Goal: Task Accomplishment & Management: Manage account settings

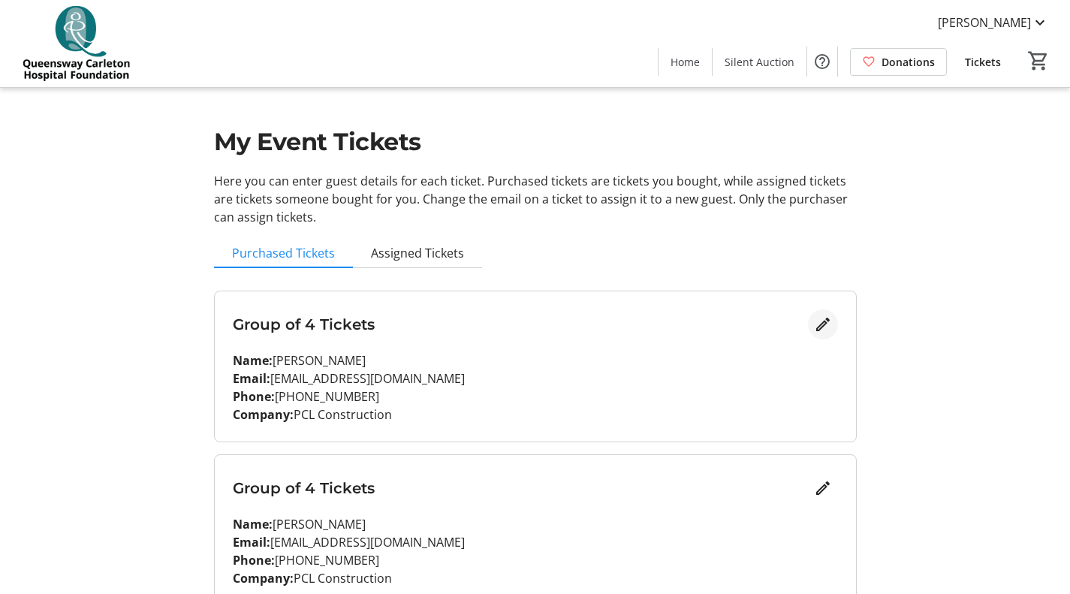
click at [824, 324] on mat-icon "Edit" at bounding box center [823, 324] width 18 height 18
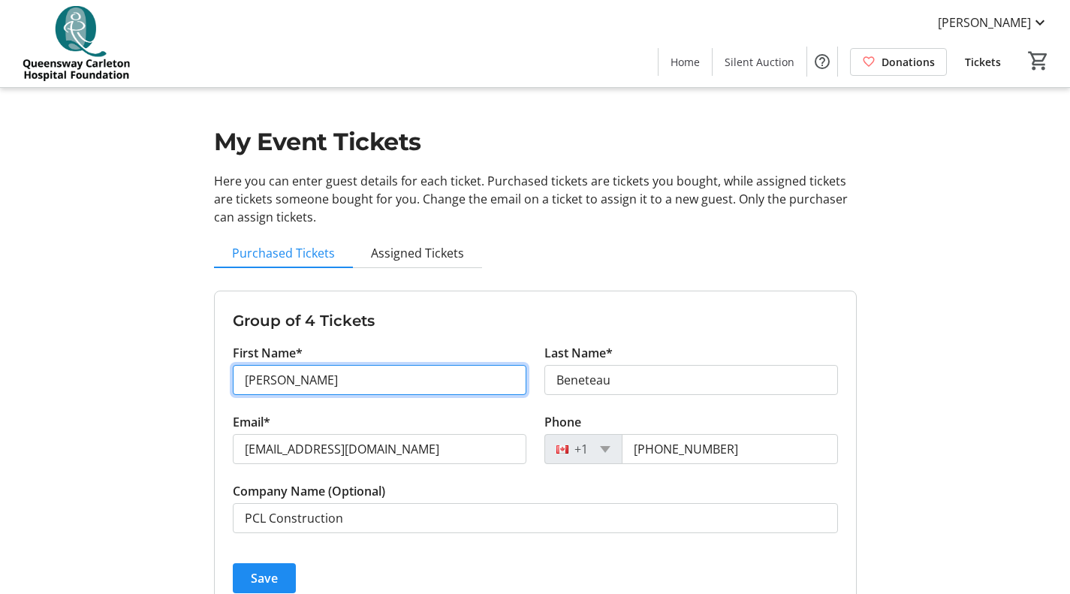
click at [395, 372] on input "[PERSON_NAME]" at bounding box center [380, 380] width 294 height 30
type input "[PERSON_NAME]"
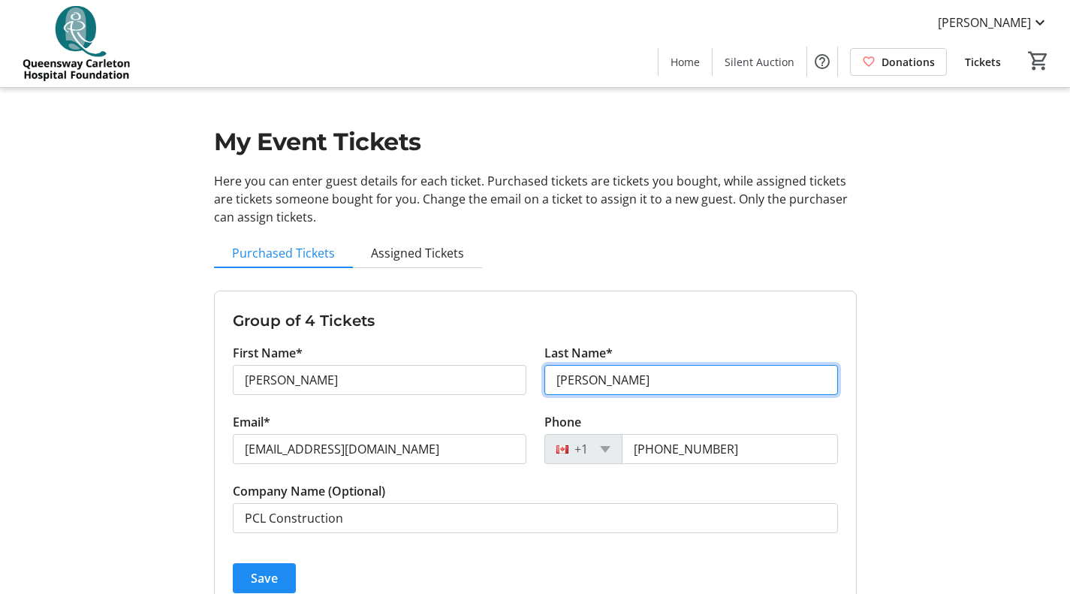
type input "[PERSON_NAME]"
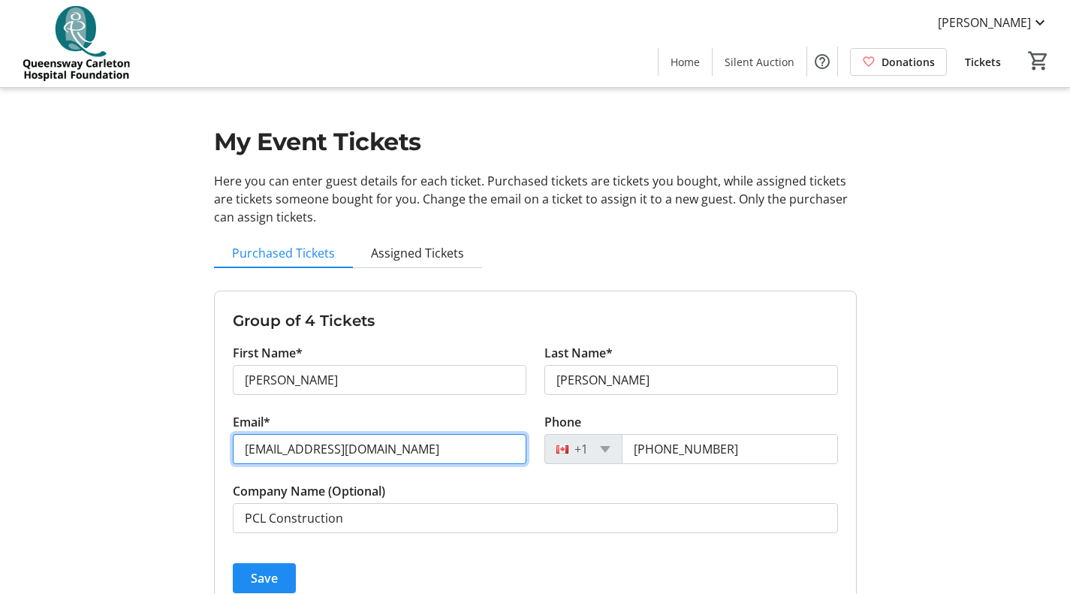
type input "[EMAIL_ADDRESS][DOMAIN_NAME]"
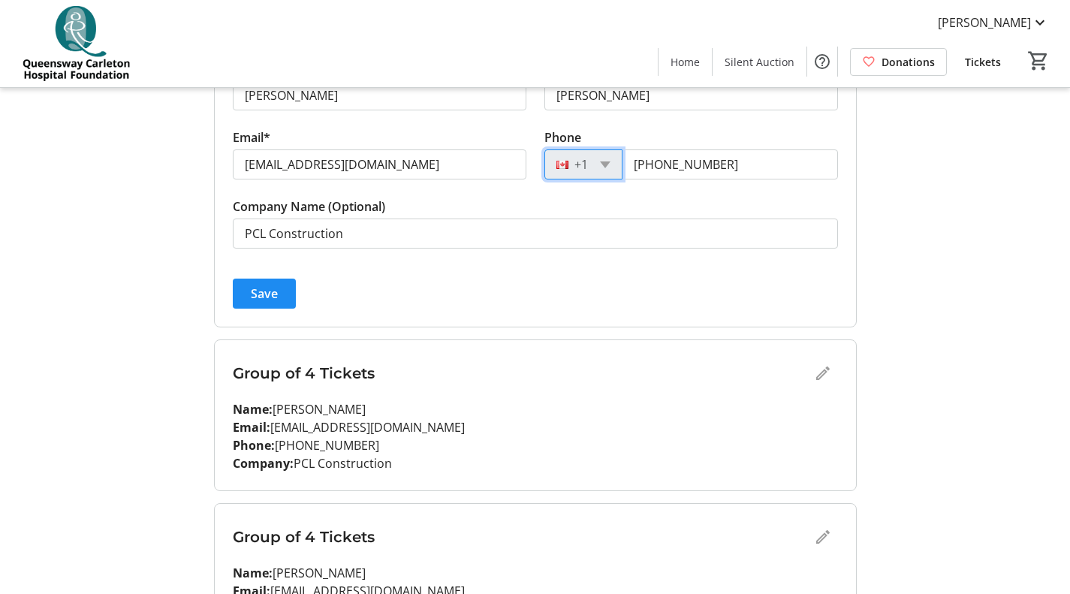
scroll to position [300, 0]
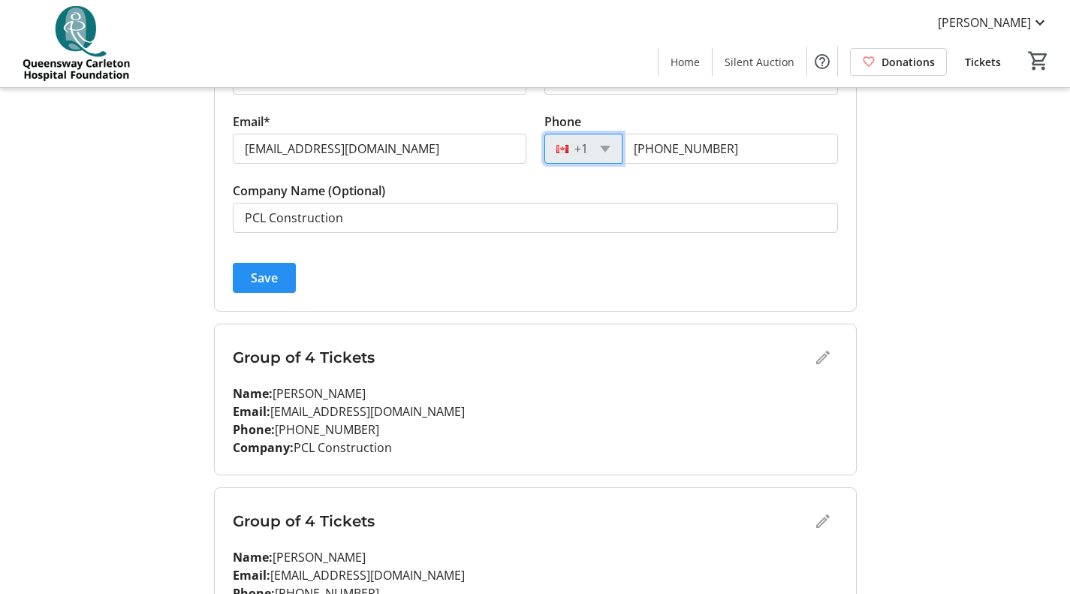
click at [270, 270] on span "Save" at bounding box center [264, 278] width 27 height 18
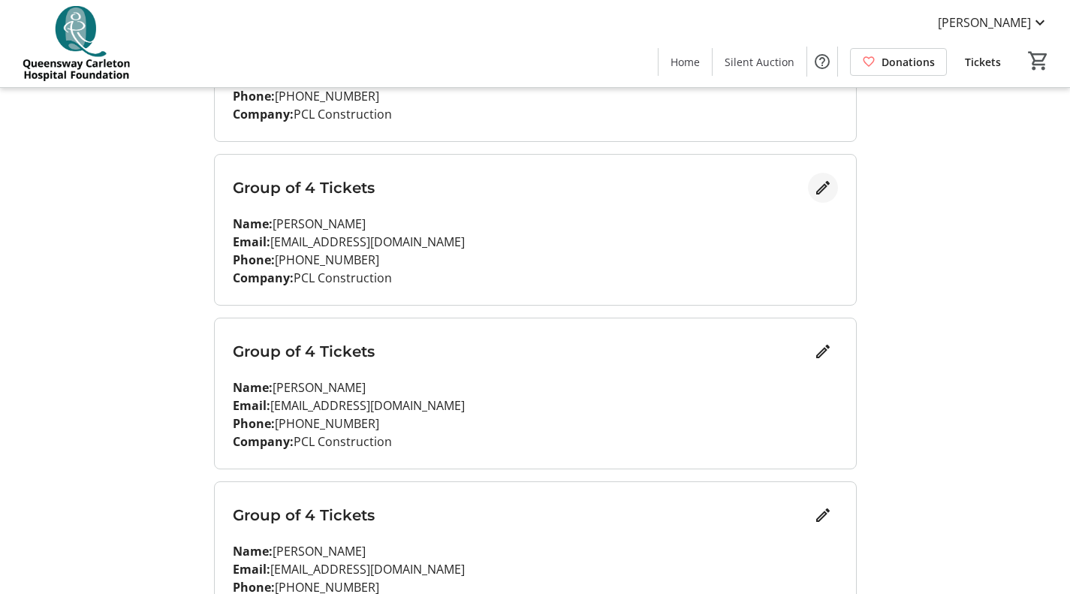
click at [819, 191] on mat-icon "Edit" at bounding box center [823, 188] width 18 height 18
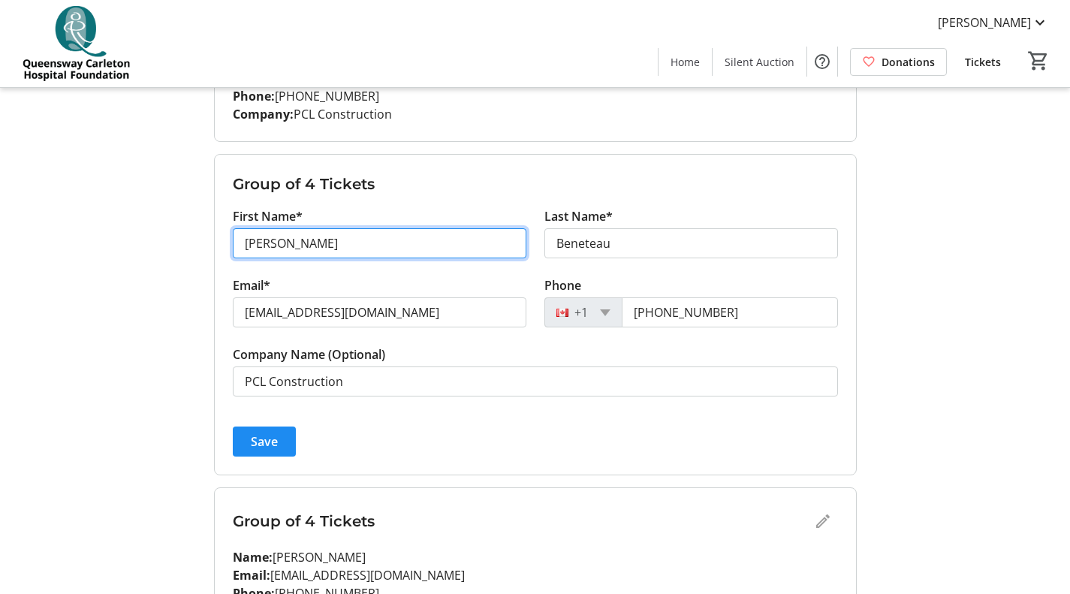
click at [336, 256] on input "[PERSON_NAME]" at bounding box center [380, 243] width 294 height 30
type input "[PERSON_NAME]"
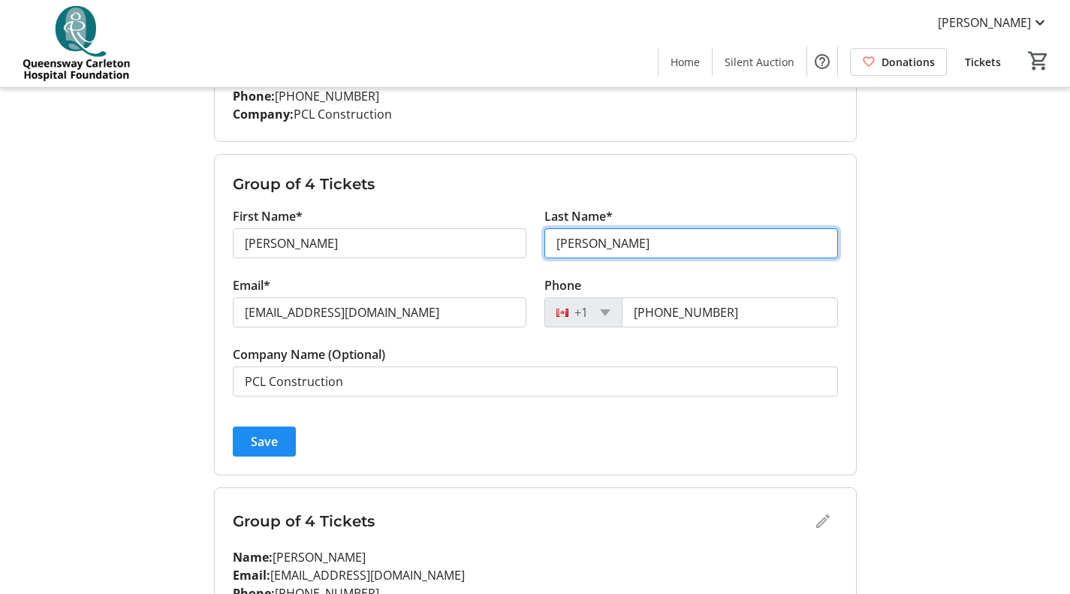
type input "[PERSON_NAME]"
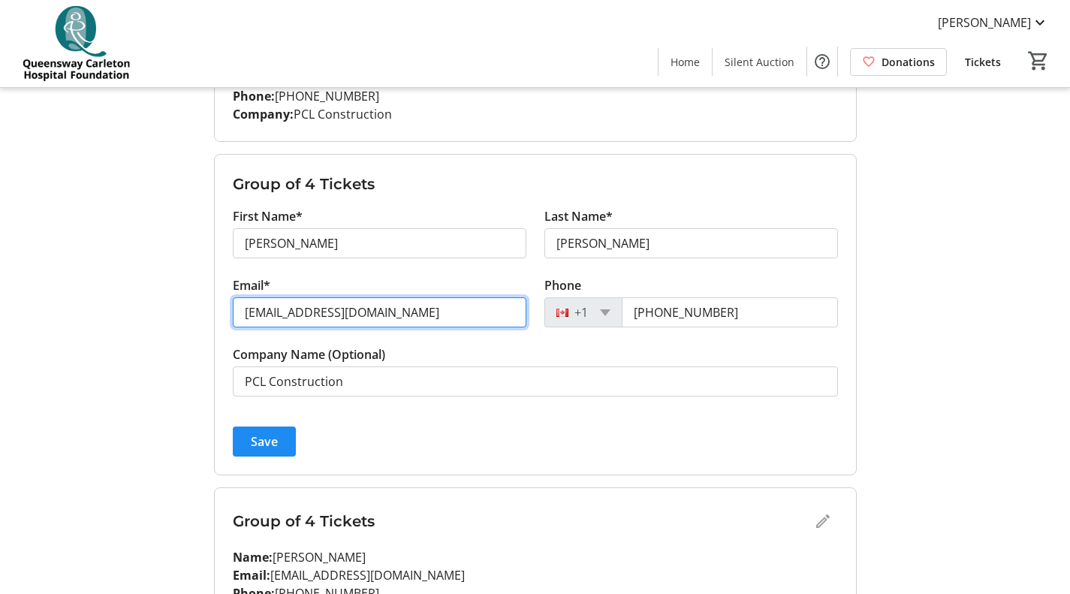
type input "[EMAIL_ADDRESS][DOMAIN_NAME]"
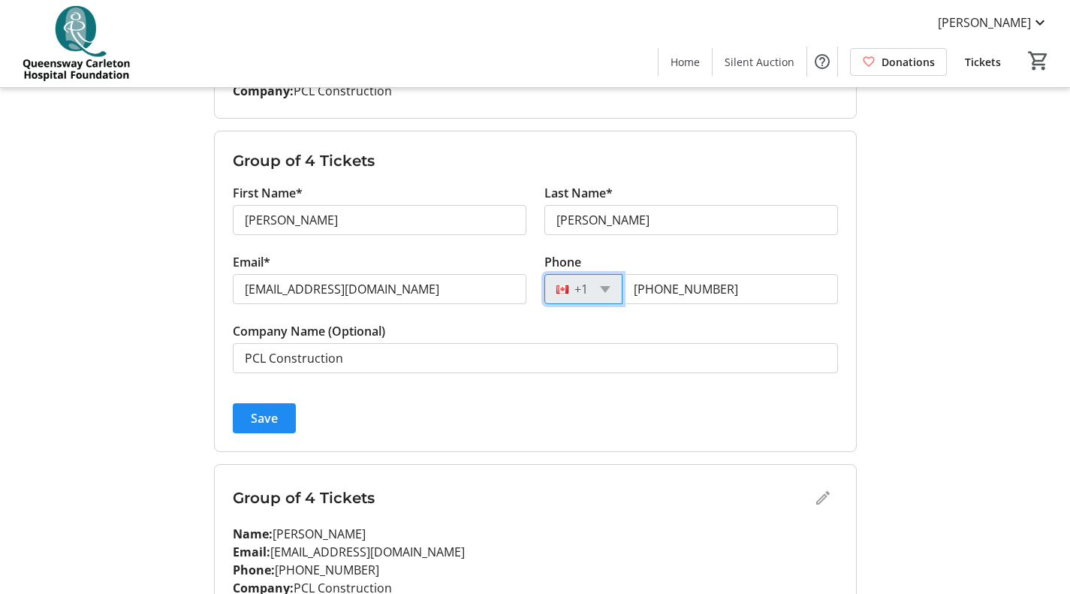
scroll to position [375, 0]
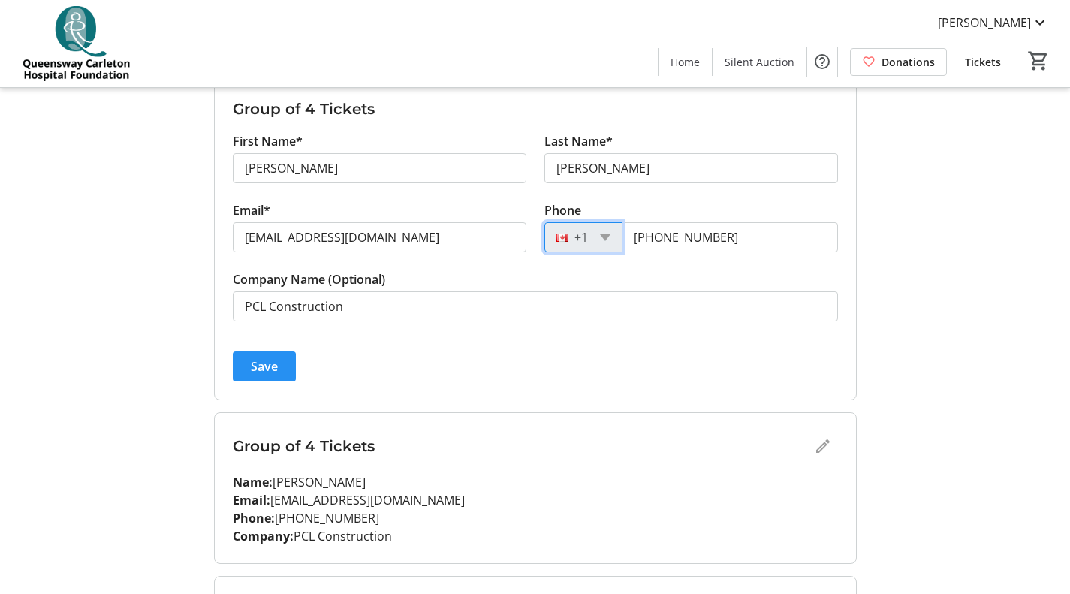
click at [261, 366] on span "Save" at bounding box center [264, 366] width 27 height 18
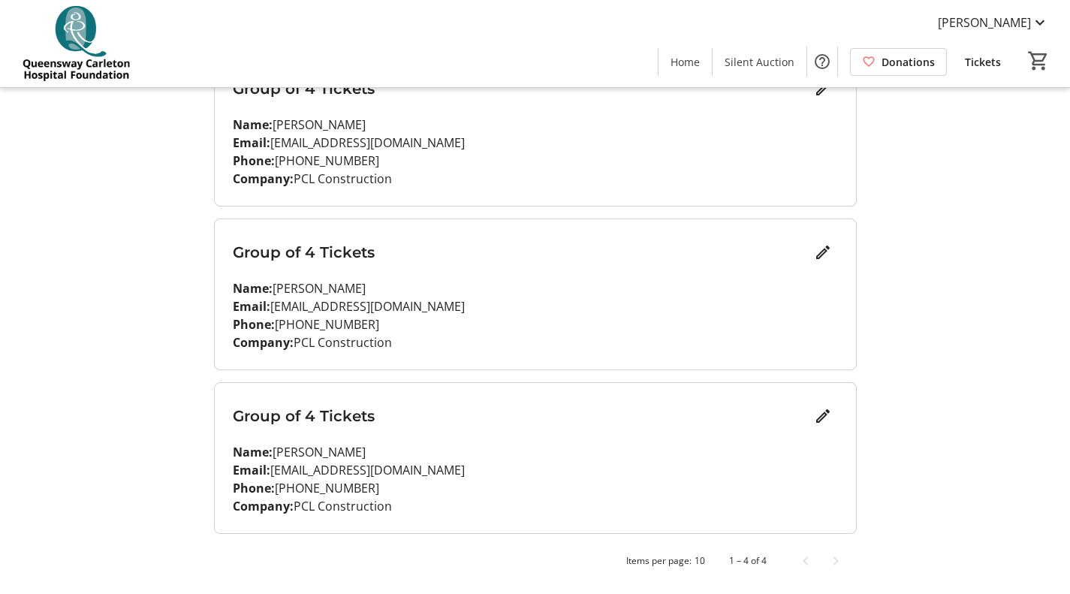
scroll to position [399, 0]
click at [821, 258] on mat-icon "Edit" at bounding box center [823, 252] width 18 height 18
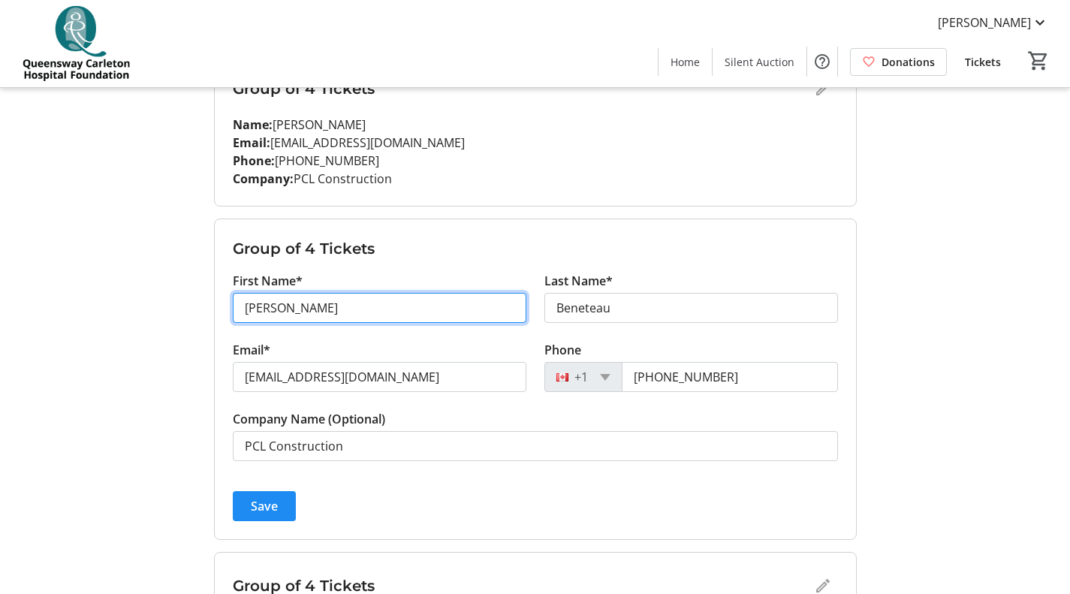
click at [400, 305] on input "[PERSON_NAME]" at bounding box center [380, 308] width 294 height 30
type input "[PERSON_NAME]"
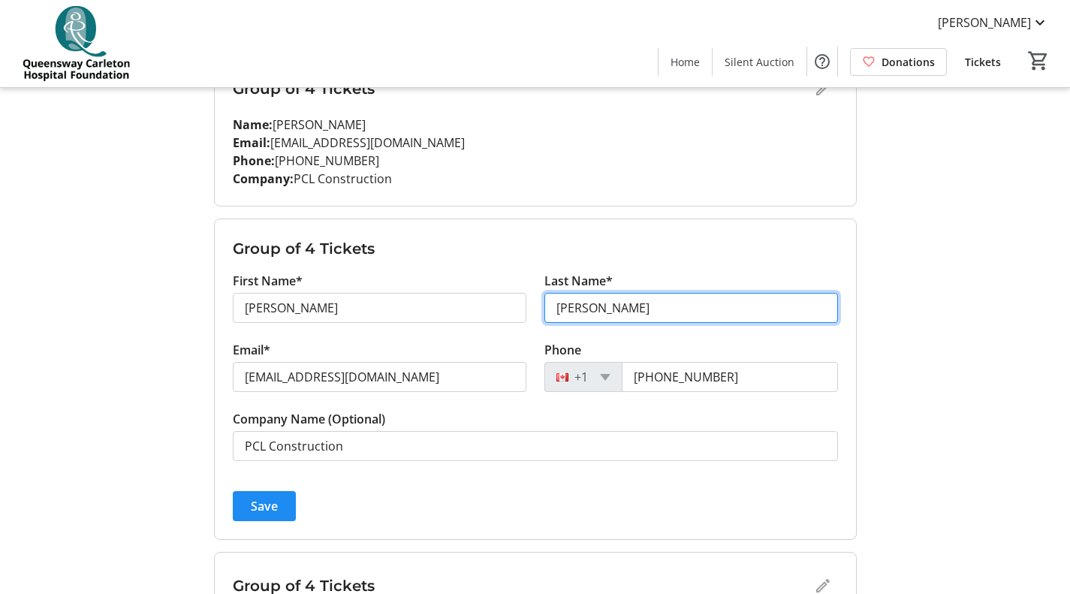
type input "[PERSON_NAME]"
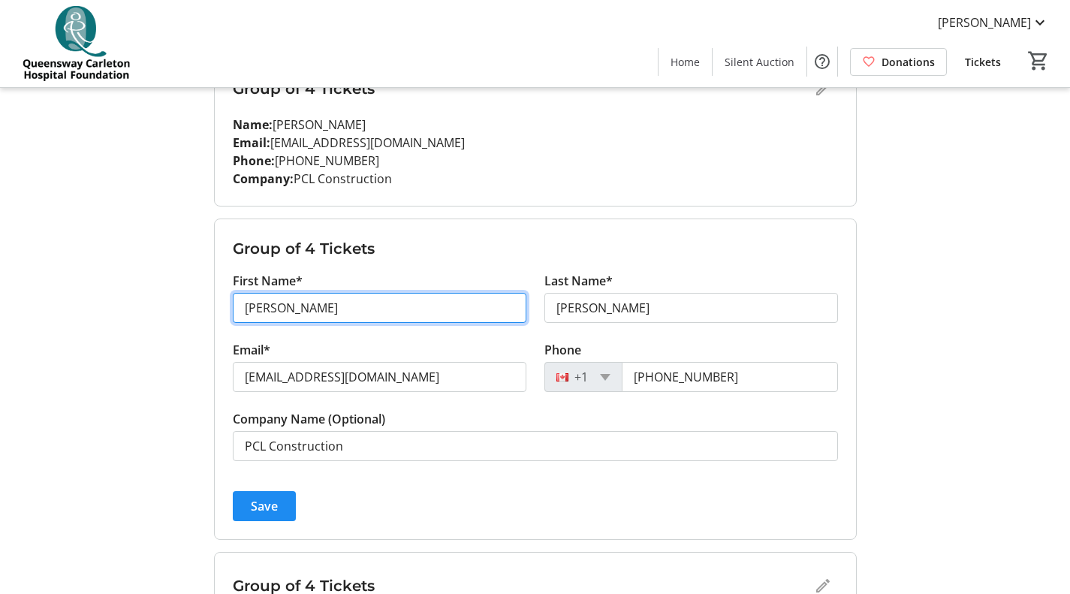
type input "[PERSON_NAME]"
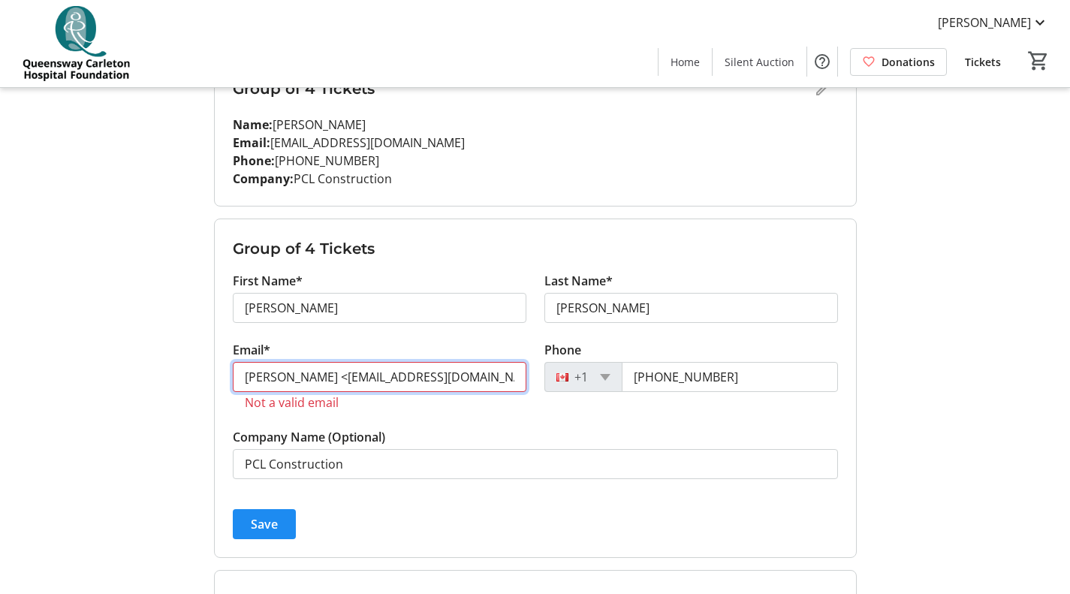
click at [333, 378] on input "[PERSON_NAME] <[EMAIL_ADDRESS][DOMAIN_NAME]>" at bounding box center [380, 377] width 294 height 30
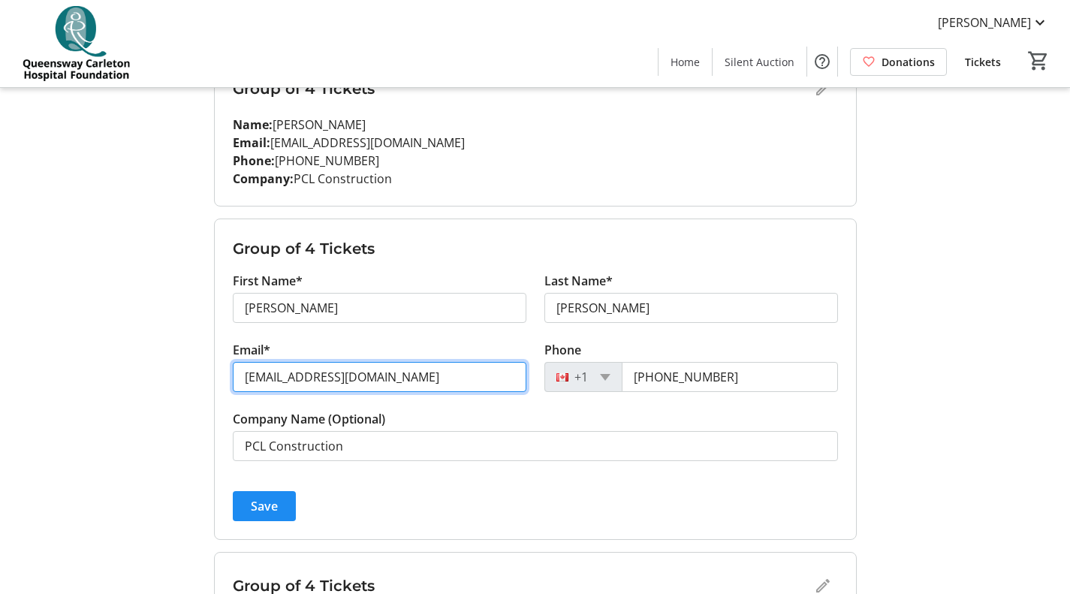
type input "[EMAIL_ADDRESS][DOMAIN_NAME]"
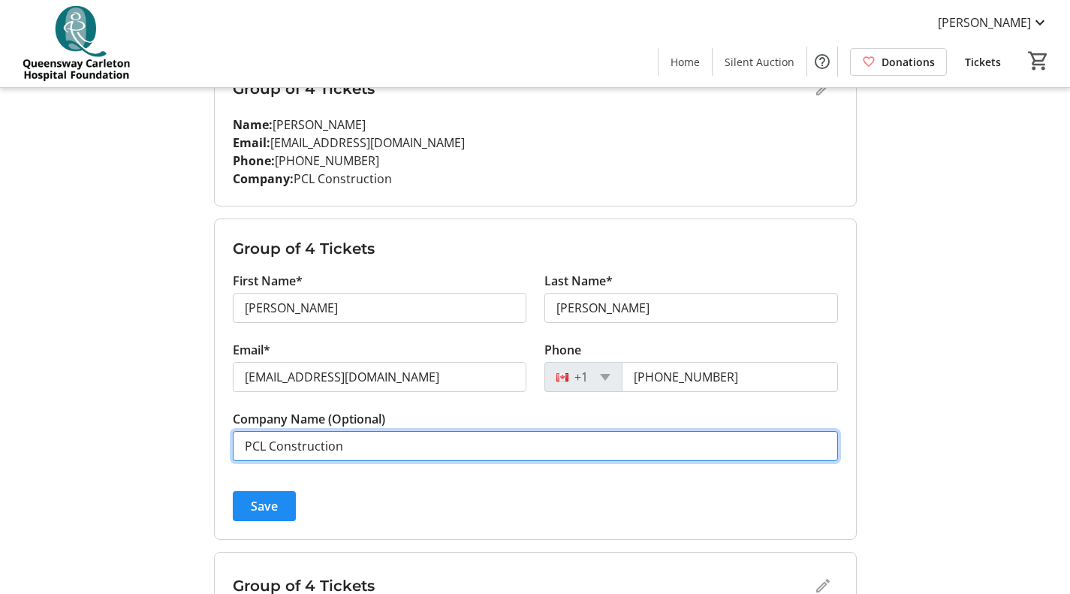
click at [372, 435] on input "PCL Construction" at bounding box center [535, 446] width 605 height 30
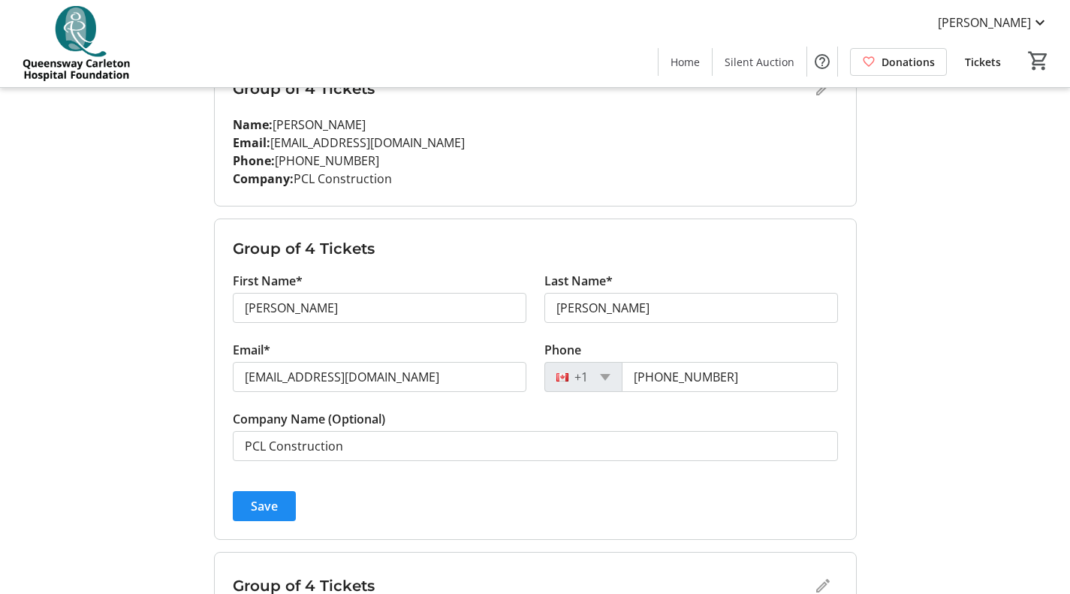
drag, startPoint x: 277, startPoint y: 503, endPoint x: 281, endPoint y: 489, distance: 14.7
click at [277, 503] on span "Save" at bounding box center [264, 506] width 27 height 18
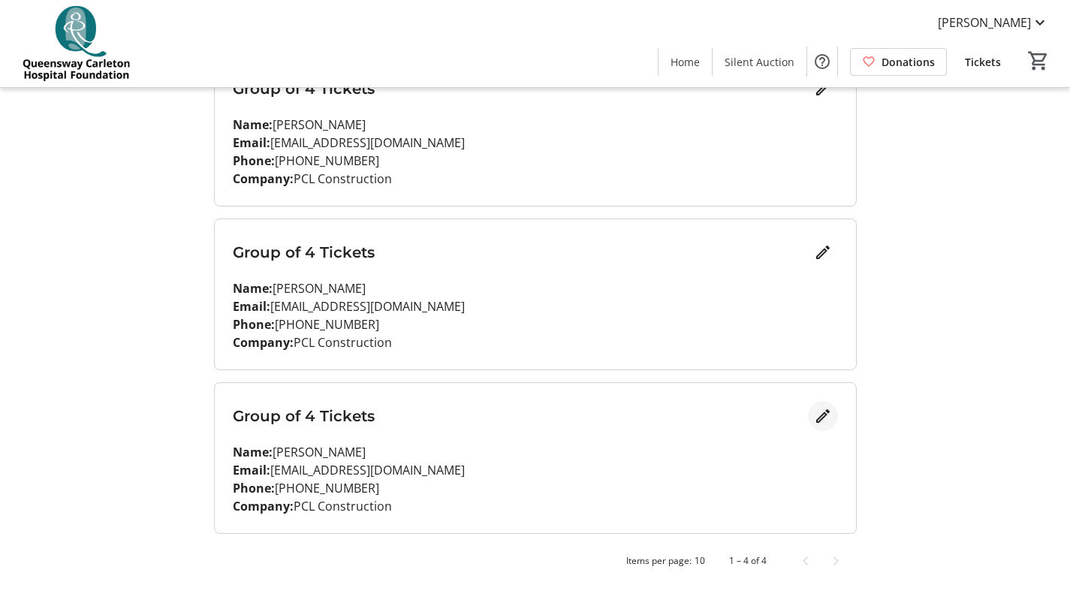
click at [827, 414] on mat-icon "Edit" at bounding box center [823, 416] width 18 height 18
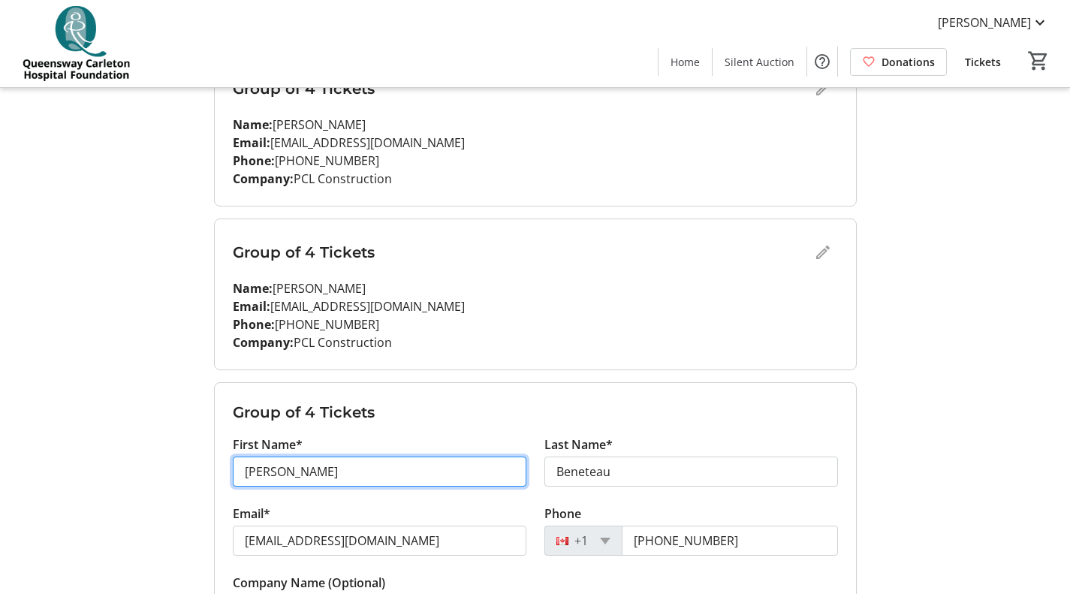
click at [427, 466] on input "[PERSON_NAME]" at bounding box center [380, 471] width 294 height 30
type input "[PERSON_NAME]"
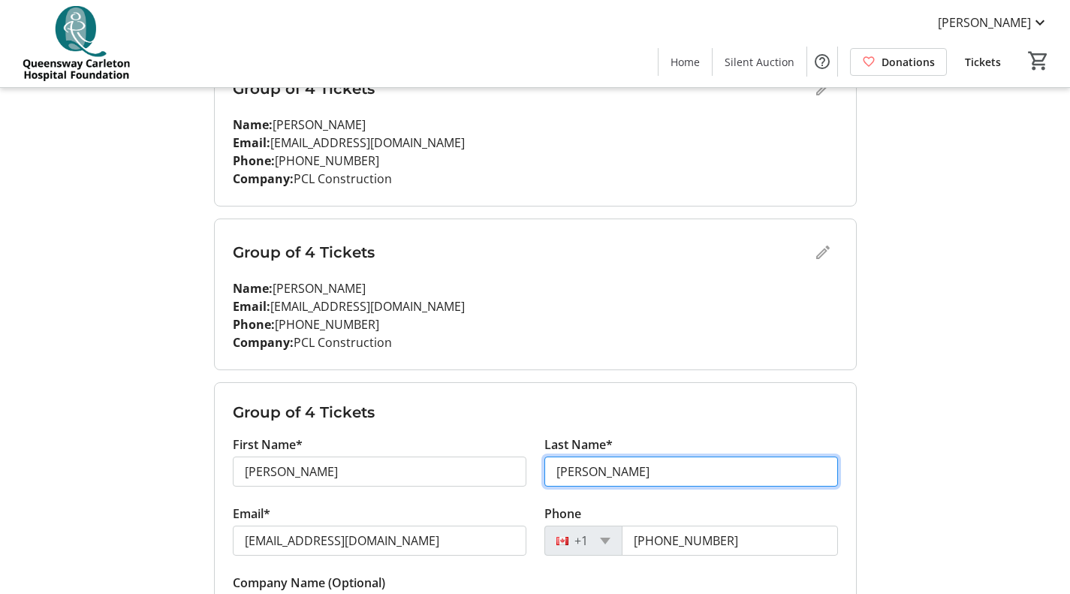
type input "[PERSON_NAME]"
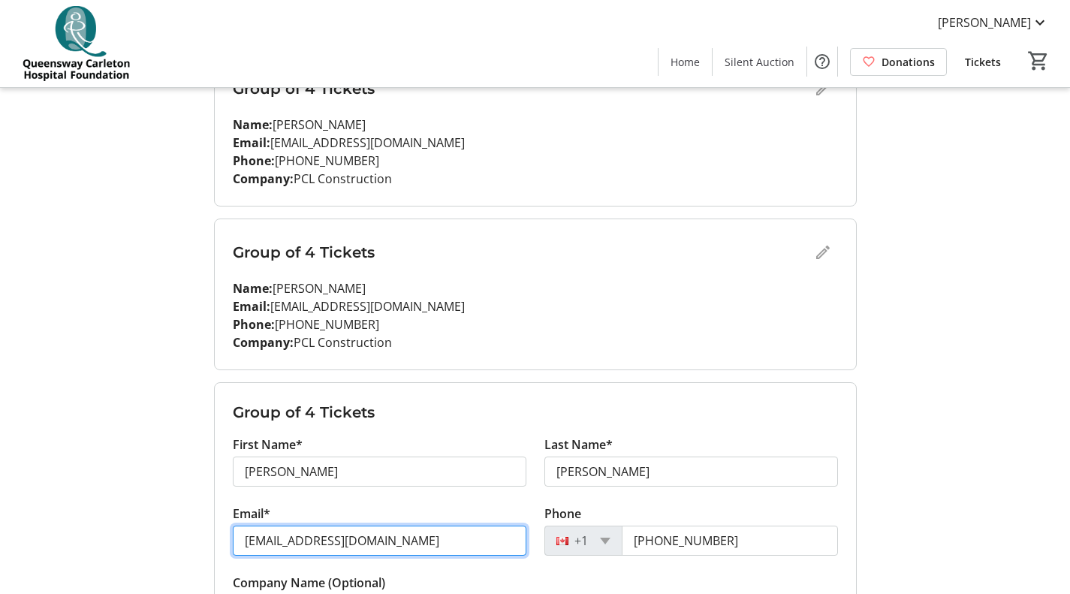
type input "[EMAIL_ADDRESS][DOMAIN_NAME]"
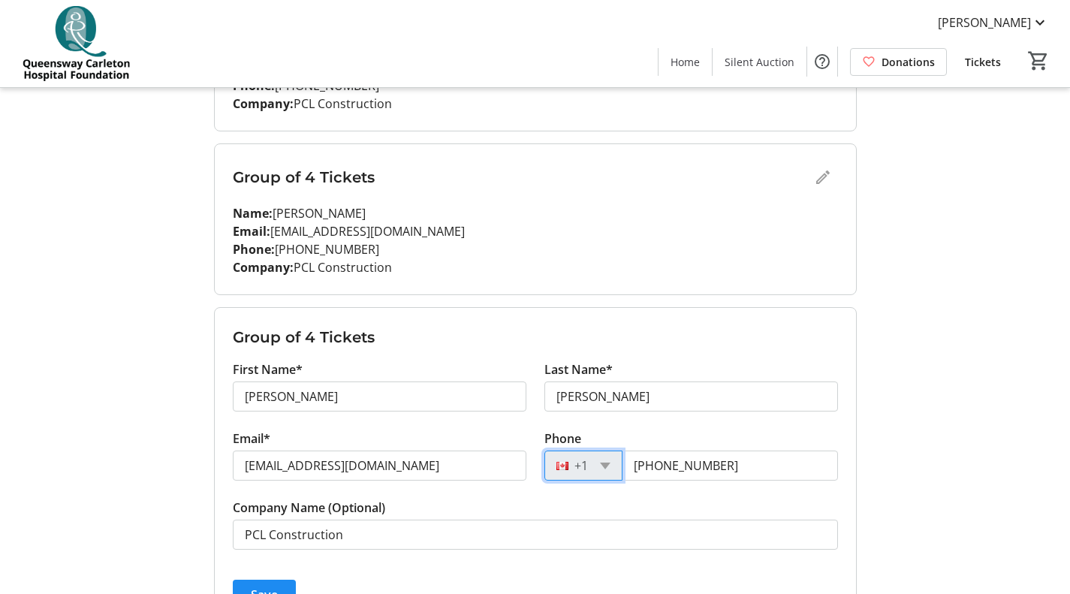
scroll to position [550, 0]
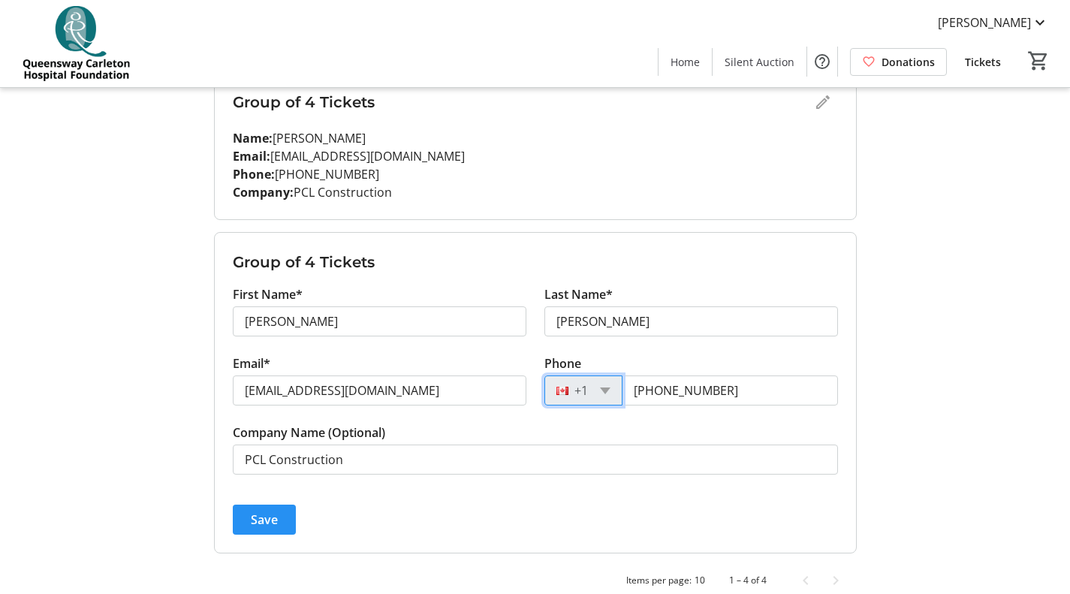
click at [238, 508] on span "submit" at bounding box center [264, 519] width 63 height 36
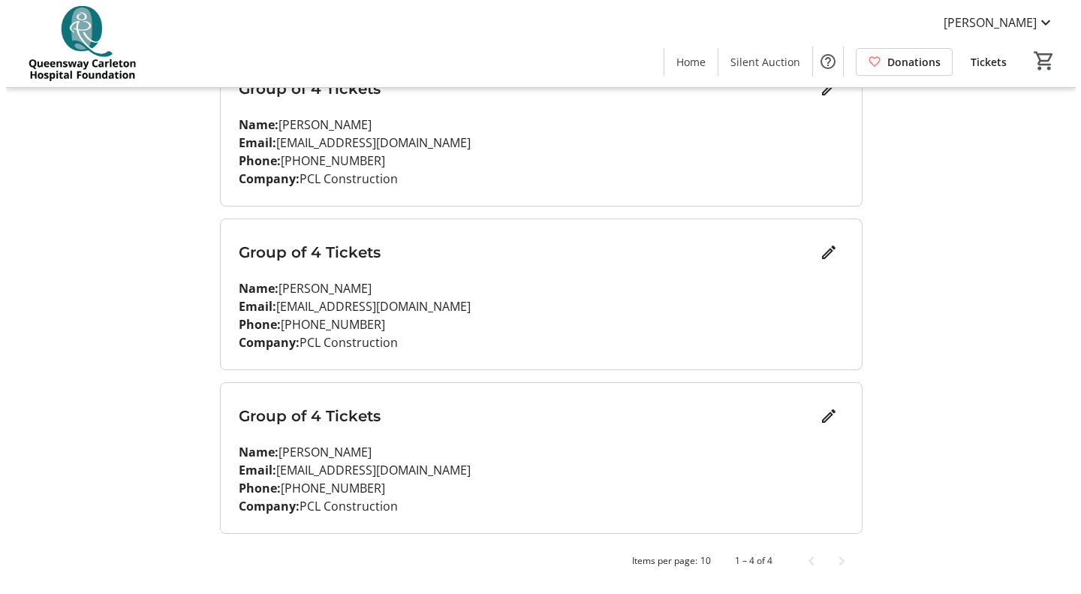
scroll to position [0, 0]
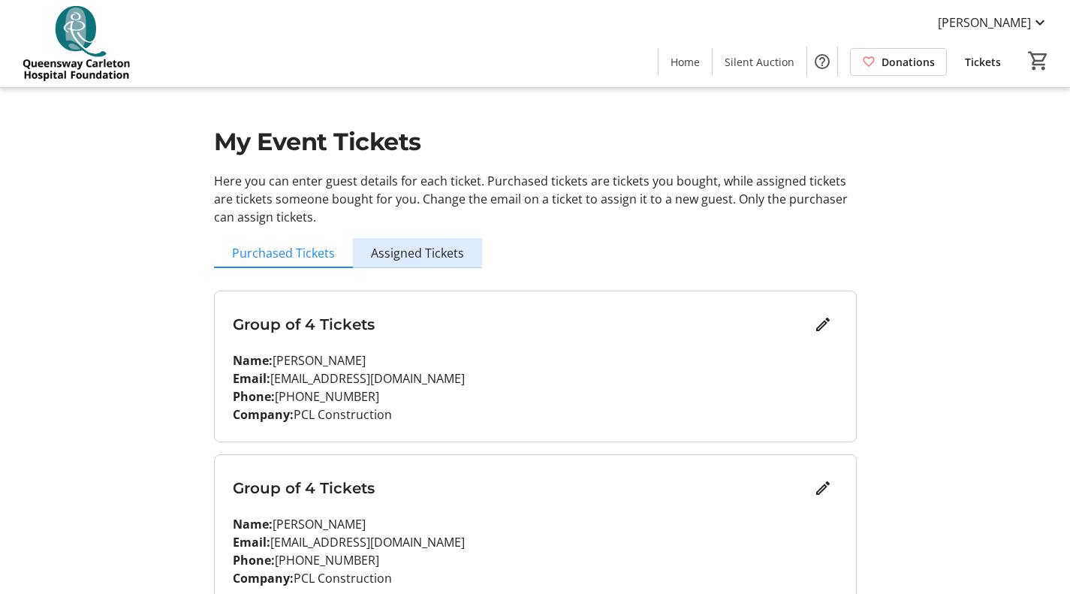
click at [414, 243] on span "Assigned Tickets" at bounding box center [417, 253] width 93 height 30
